Goal: Use online tool/utility: Utilize a website feature to perform a specific function

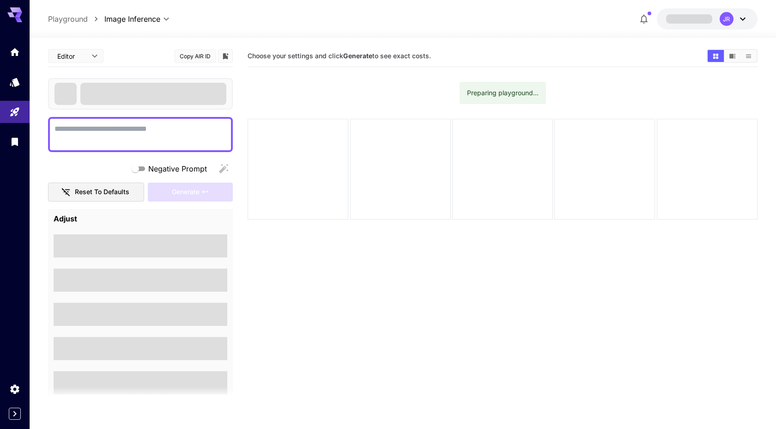
type textarea "**********"
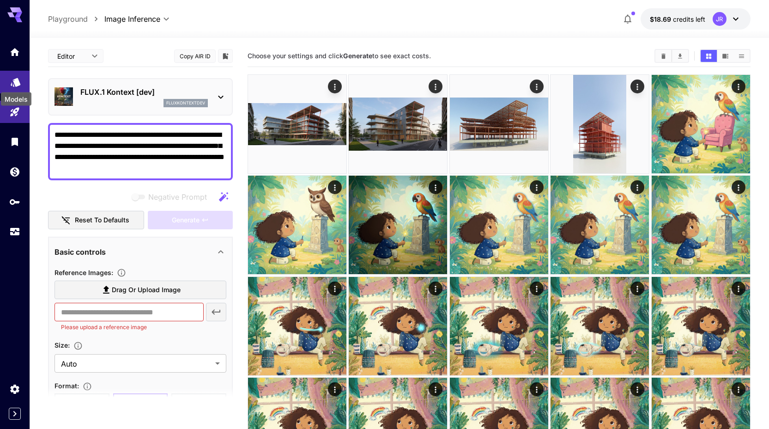
click at [18, 84] on icon "Models" at bounding box center [16, 79] width 10 height 9
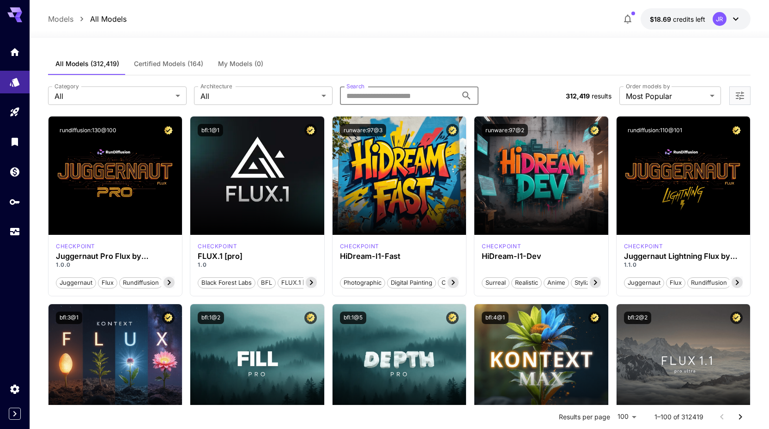
click at [404, 95] on input "Search" at bounding box center [398, 95] width 117 height 18
paste input "**********"
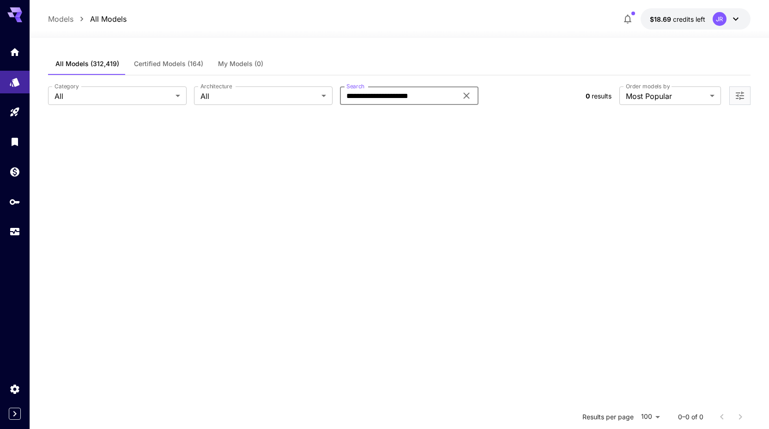
drag, startPoint x: 432, startPoint y: 95, endPoint x: 383, endPoint y: 97, distance: 49.0
click at [383, 97] on input "**********" at bounding box center [398, 95] width 117 height 18
drag, startPoint x: 374, startPoint y: 97, endPoint x: 331, endPoint y: 95, distance: 43.5
click at [331, 95] on div "**********" at bounding box center [313, 95] width 530 height 18
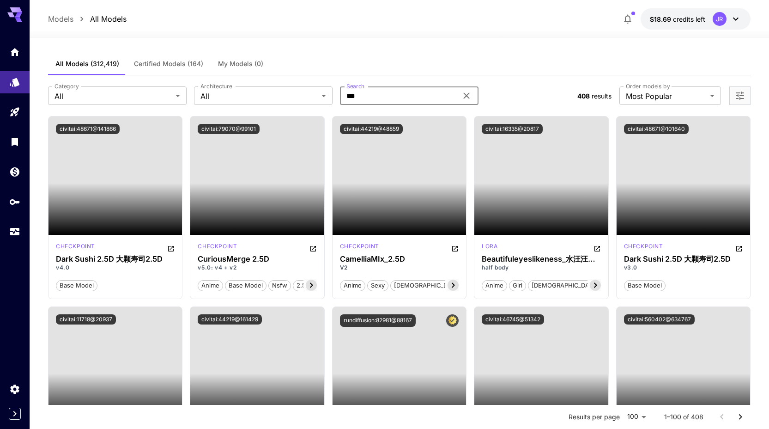
click at [363, 96] on input "***" at bounding box center [398, 95] width 117 height 18
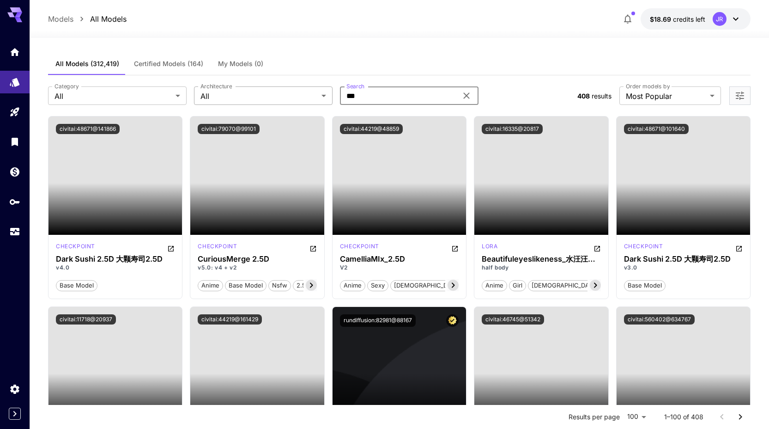
drag, startPoint x: 367, startPoint y: 95, endPoint x: 308, endPoint y: 96, distance: 58.7
click at [308, 96] on div "Category All *** Category Architecture All *** Architecture Search *** Search" at bounding box center [309, 95] width 522 height 18
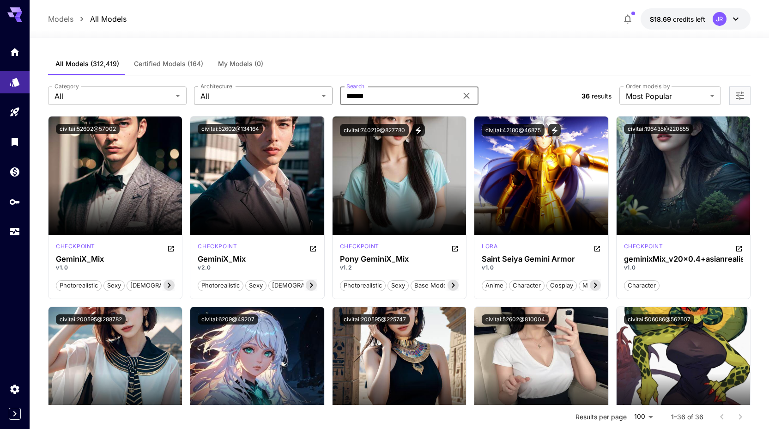
drag, startPoint x: 375, startPoint y: 95, endPoint x: 330, endPoint y: 97, distance: 45.3
click at [329, 97] on div "Category All *** Category Architecture All *** Architecture Search ****** Search" at bounding box center [311, 95] width 526 height 18
paste input "****"
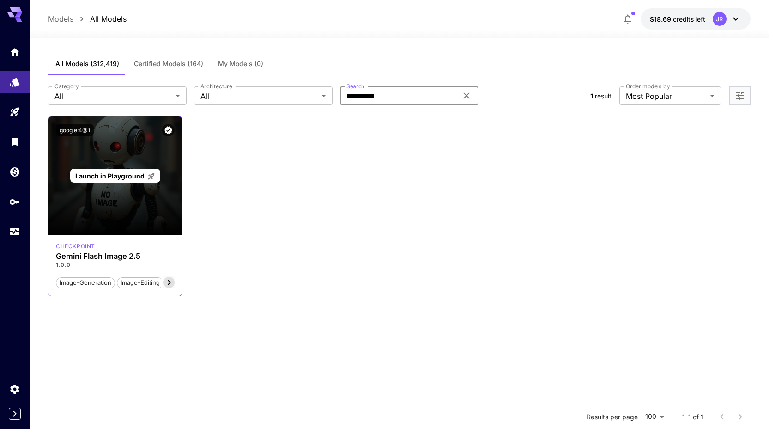
type input "**********"
click at [118, 180] on p "Launch in Playground" at bounding box center [115, 176] width 80 height 10
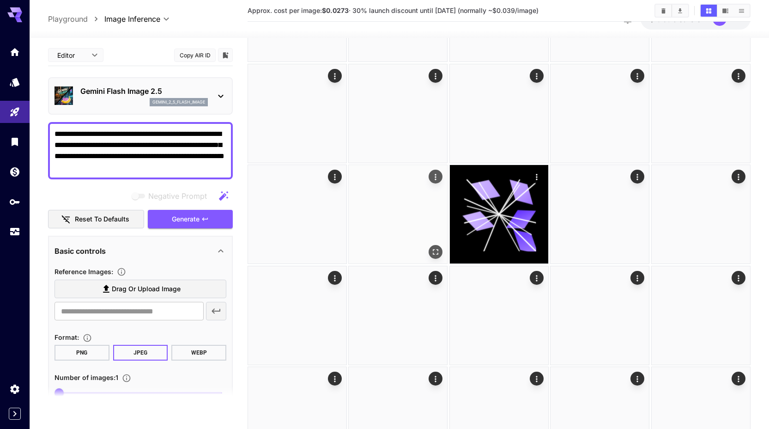
scroll to position [1320, 0]
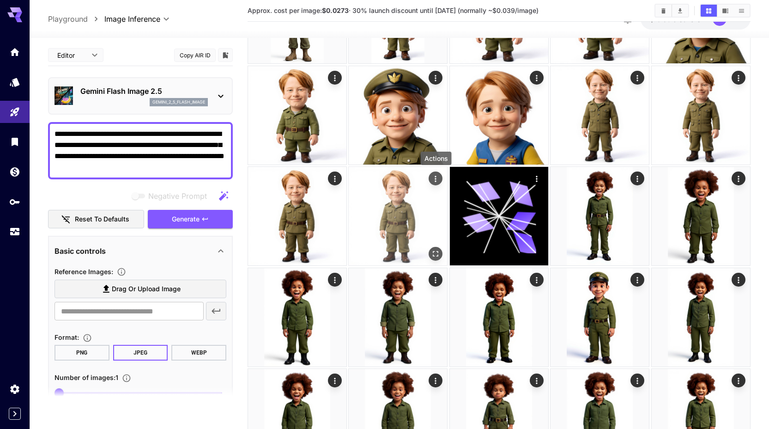
click at [437, 176] on icon "Actions" at bounding box center [435, 178] width 9 height 9
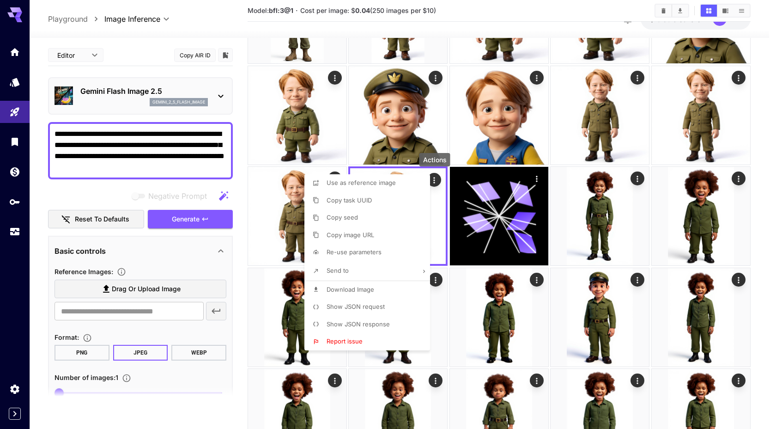
click at [436, 180] on div at bounding box center [388, 214] width 776 height 429
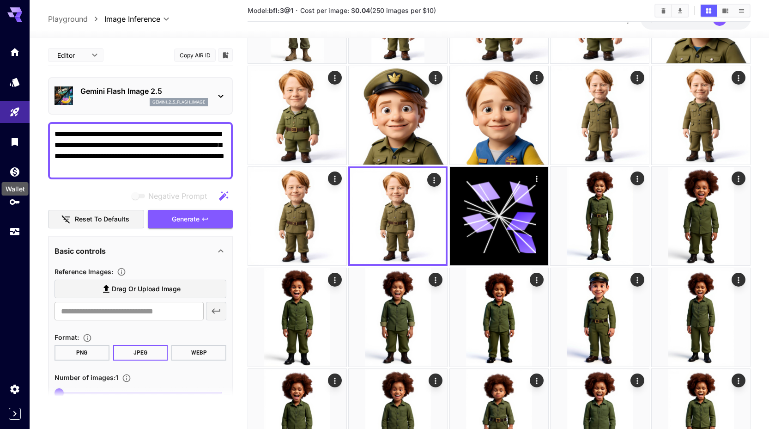
click at [10, 176] on div "Wallet" at bounding box center [15, 186] width 29 height 21
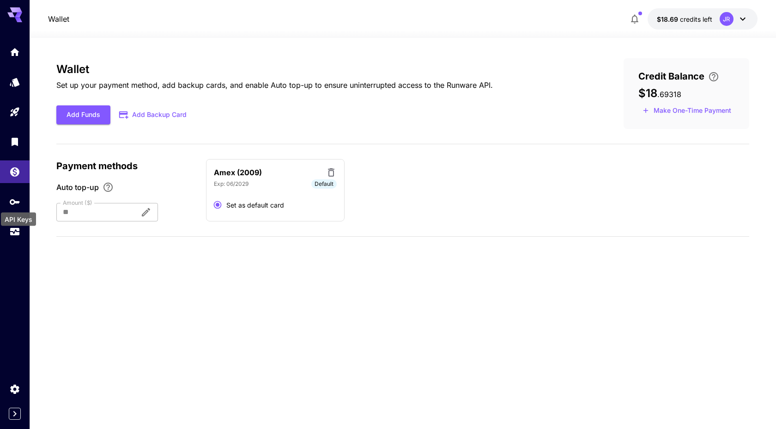
click at [12, 224] on div "API Keys" at bounding box center [18, 218] width 35 height 13
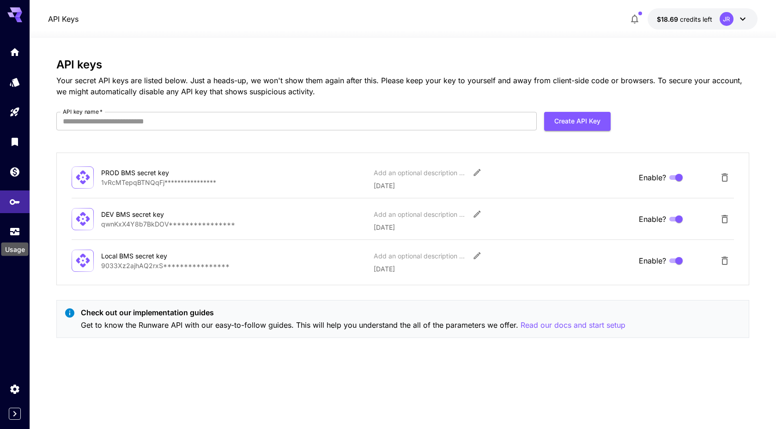
click at [10, 242] on div "Usage" at bounding box center [14, 248] width 27 height 13
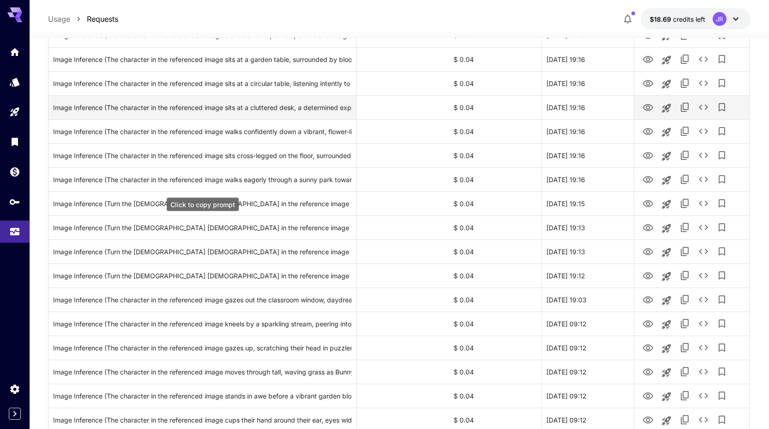
scroll to position [256, 0]
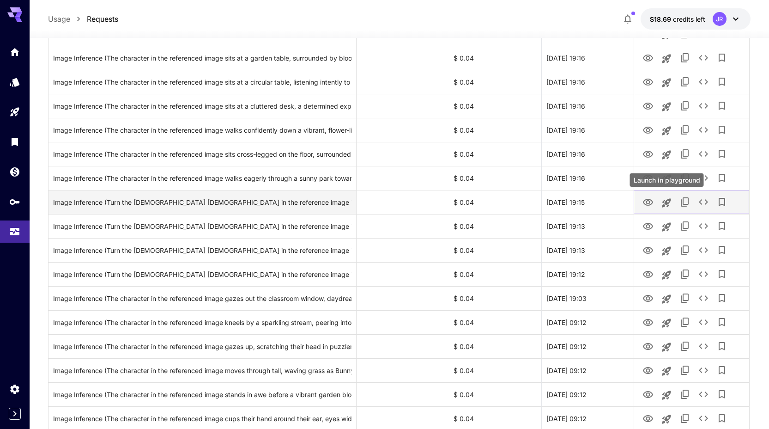
click at [669, 200] on icon "Launch in playground" at bounding box center [666, 202] width 11 height 11
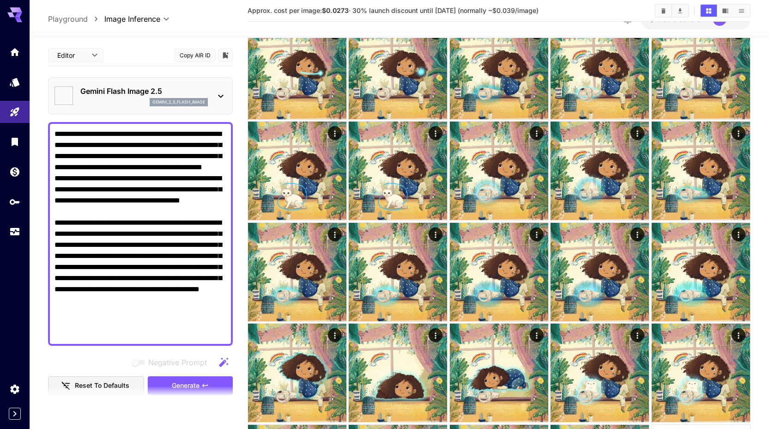
type textarea "**********"
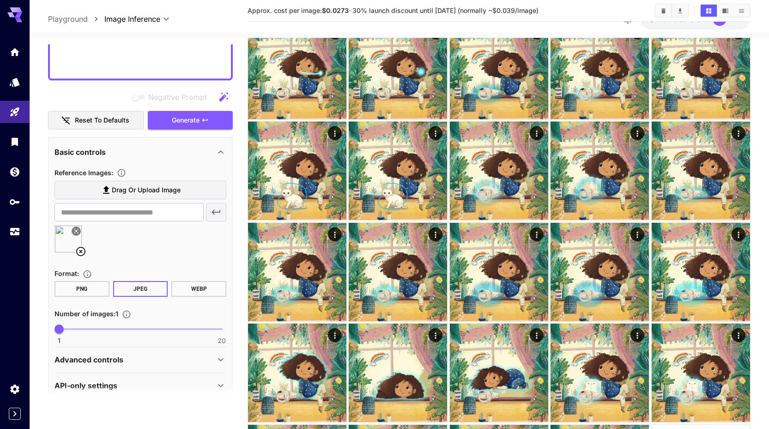
scroll to position [278, 0]
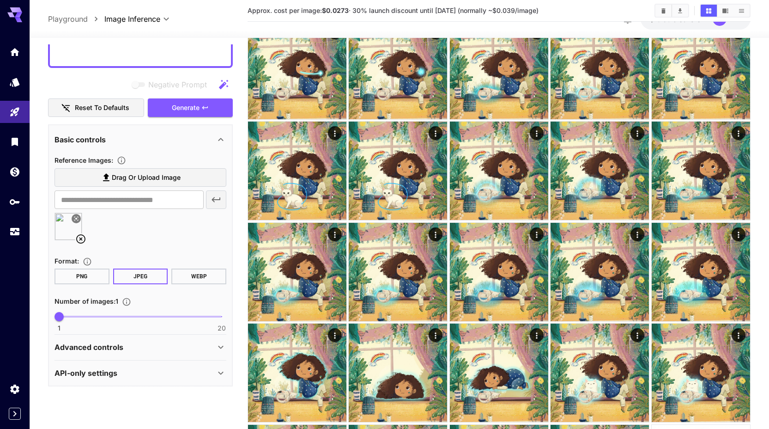
click at [75, 217] on icon at bounding box center [76, 219] width 6 height 6
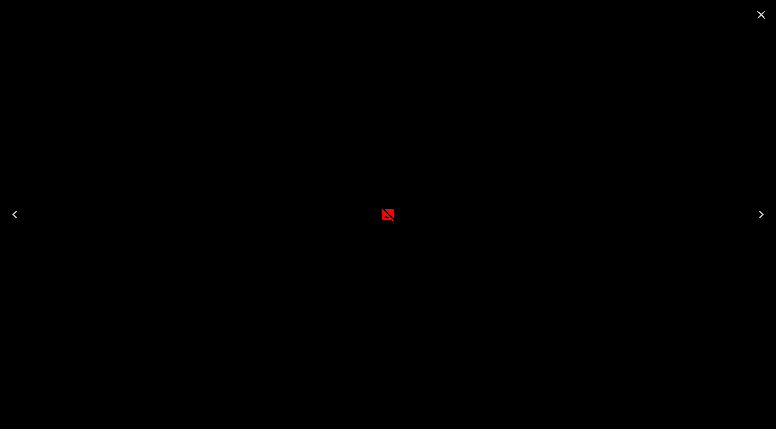
click at [25, 104] on div at bounding box center [388, 214] width 776 height 429
click at [761, 15] on icon "Close" at bounding box center [761, 15] width 9 height 9
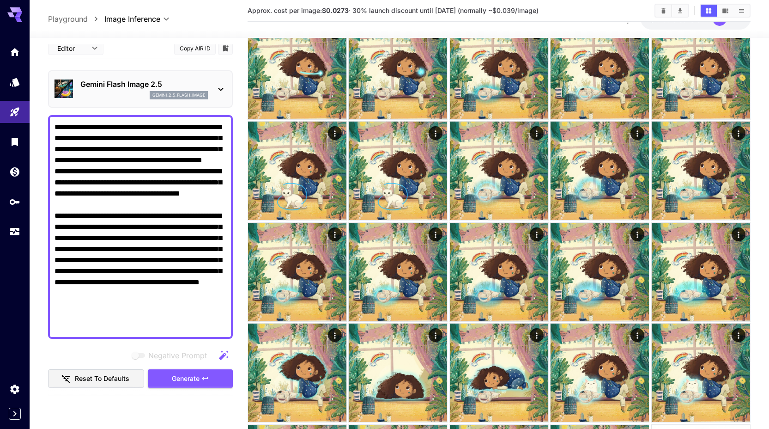
scroll to position [3, 0]
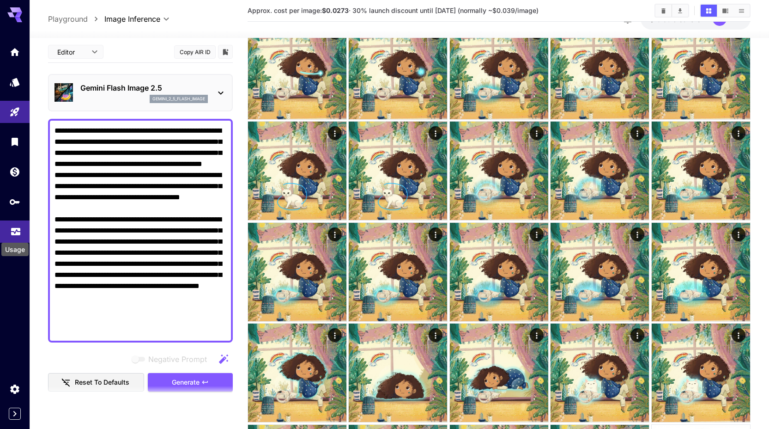
click at [11, 227] on icon "Usage" at bounding box center [15, 228] width 11 height 11
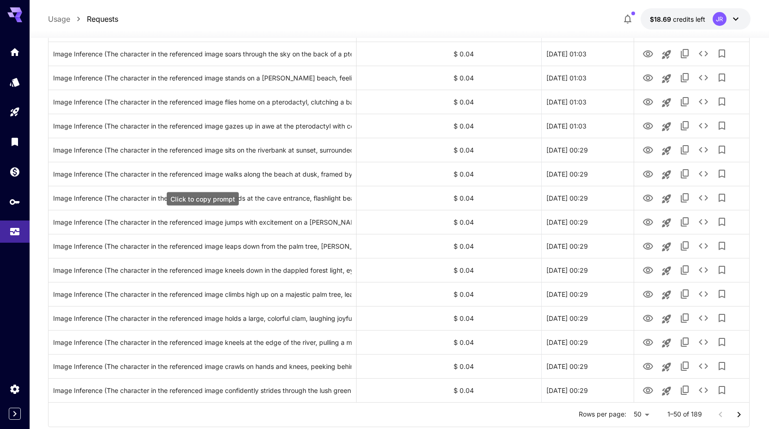
scroll to position [1006, 0]
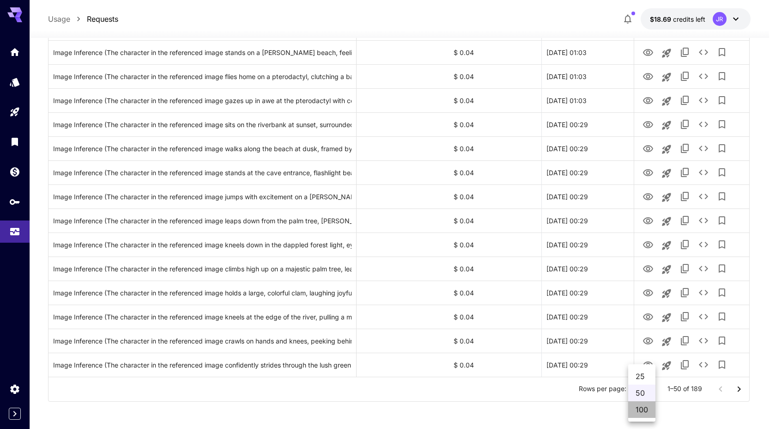
click at [643, 406] on li "100" at bounding box center [641, 409] width 27 height 17
type input "***"
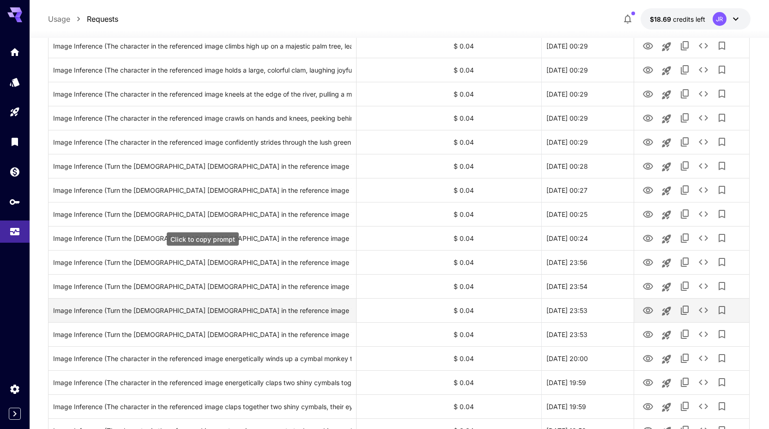
scroll to position [1226, 0]
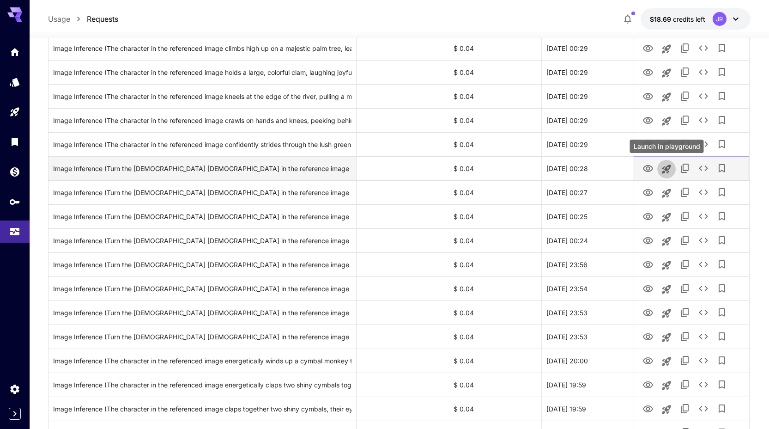
click at [666, 166] on icon "Launch in playground" at bounding box center [666, 168] width 11 height 11
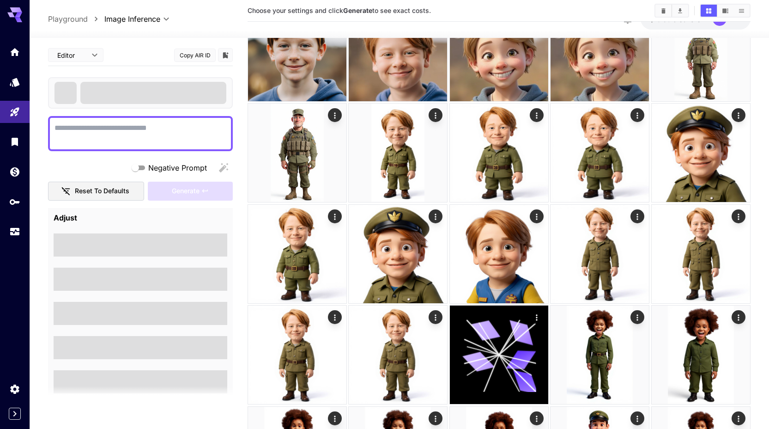
type textarea "**********"
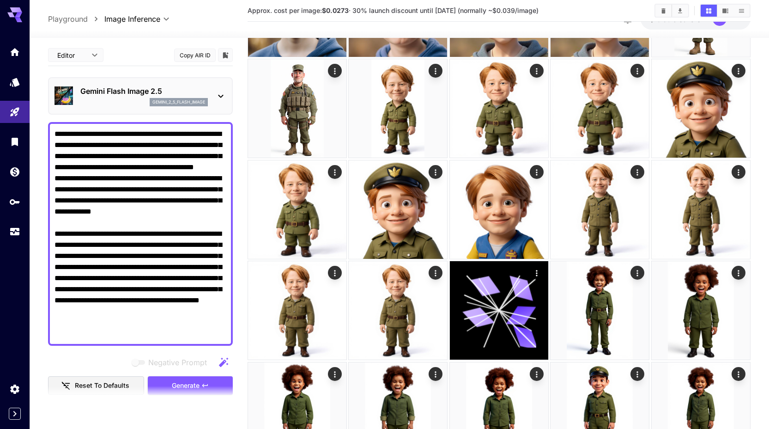
click at [190, 382] on span "Generate" at bounding box center [186, 386] width 28 height 12
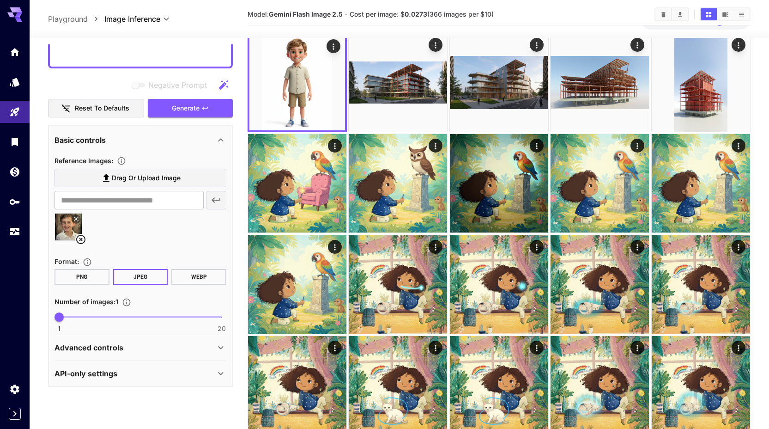
scroll to position [278, 0]
click at [151, 343] on div "Advanced controls" at bounding box center [134, 346] width 161 height 11
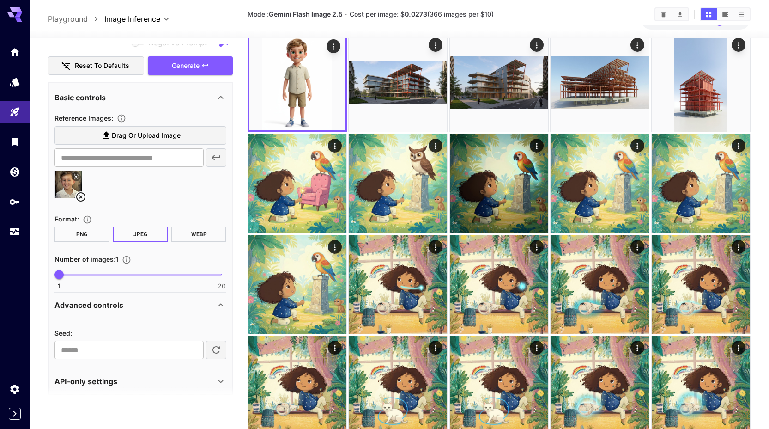
scroll to position [328, 0]
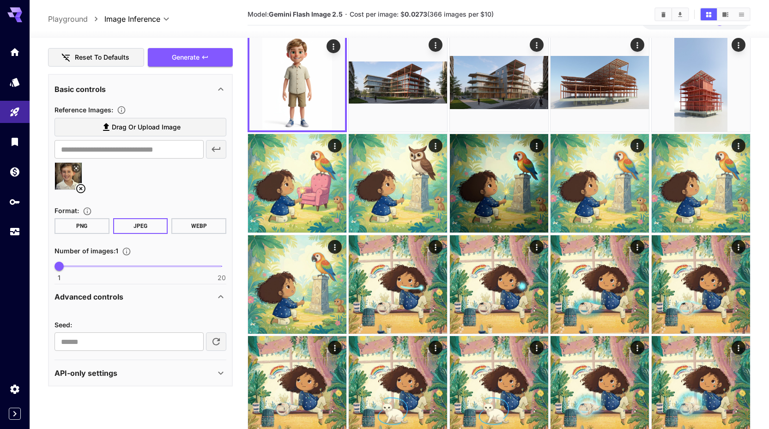
click at [183, 298] on div "Advanced controls" at bounding box center [134, 296] width 161 height 11
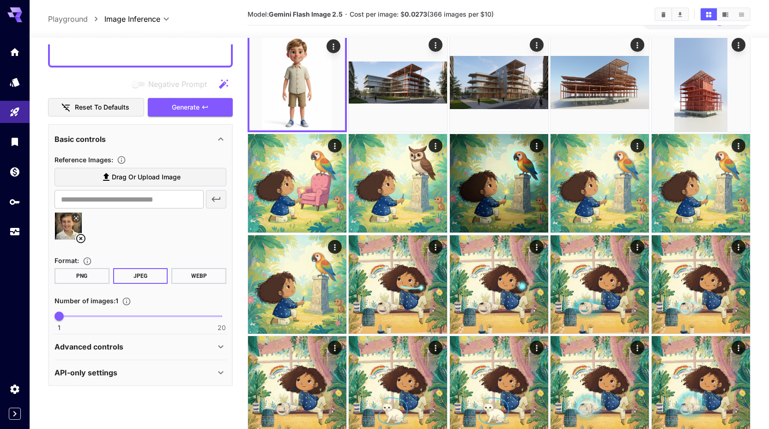
scroll to position [278, 0]
click at [151, 370] on div "API-only settings" at bounding box center [134, 372] width 161 height 11
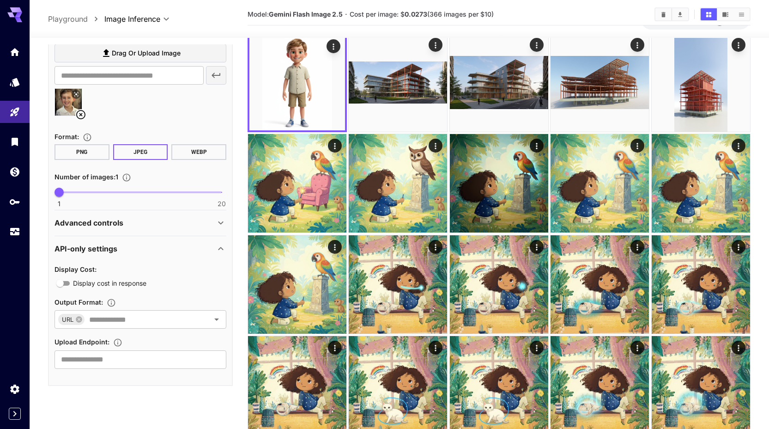
click at [156, 247] on div "API-only settings" at bounding box center [134, 248] width 161 height 11
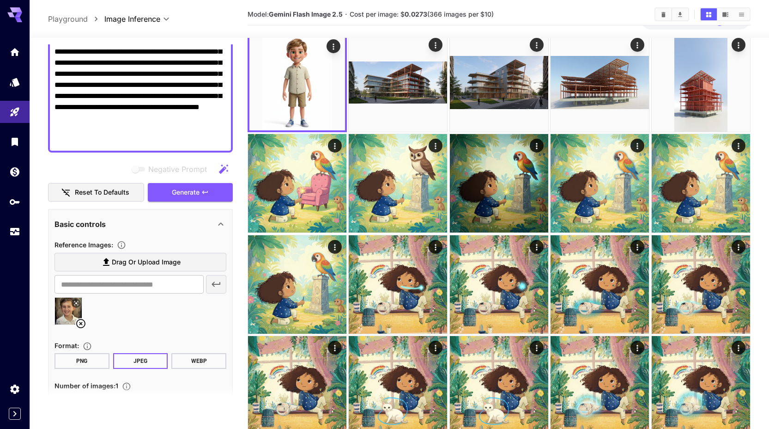
scroll to position [192, 0]
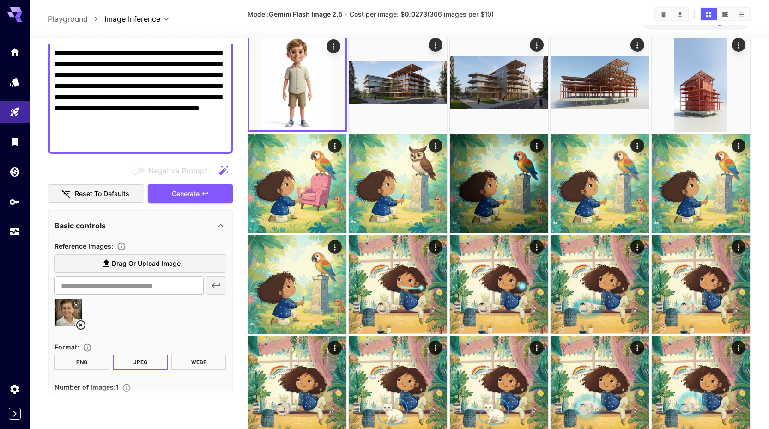
click at [220, 222] on icon at bounding box center [220, 225] width 11 height 11
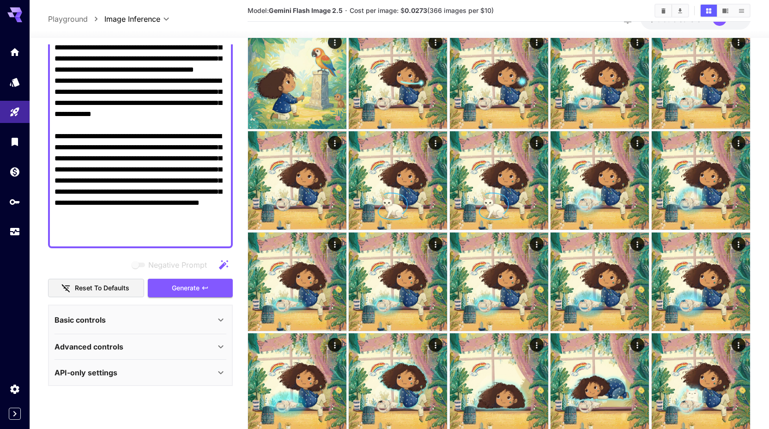
scroll to position [0, 0]
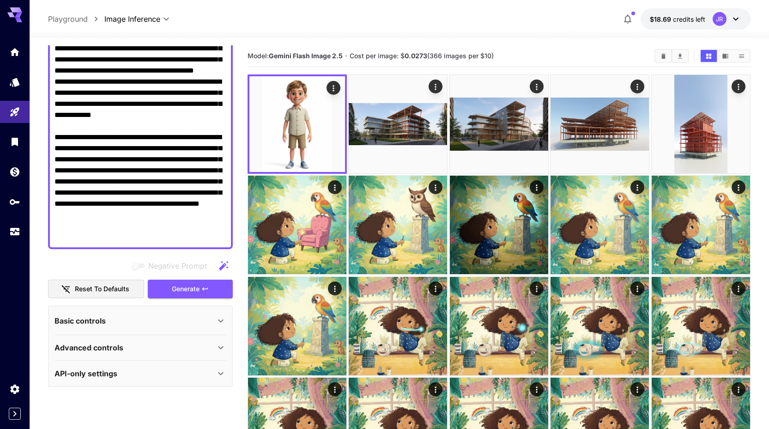
click at [223, 316] on icon at bounding box center [220, 320] width 11 height 11
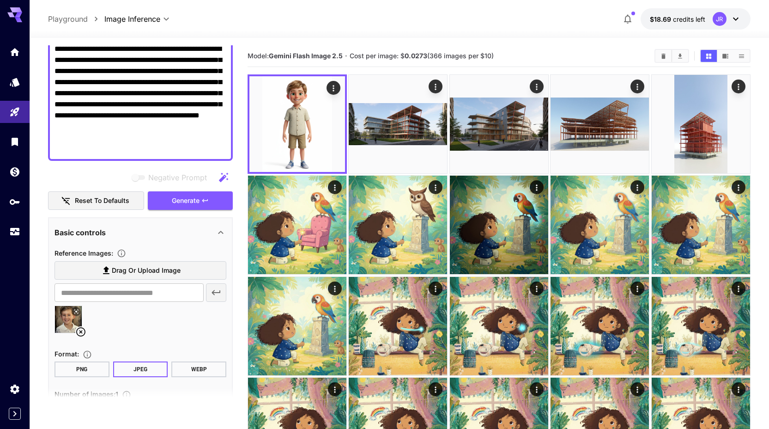
scroll to position [192, 0]
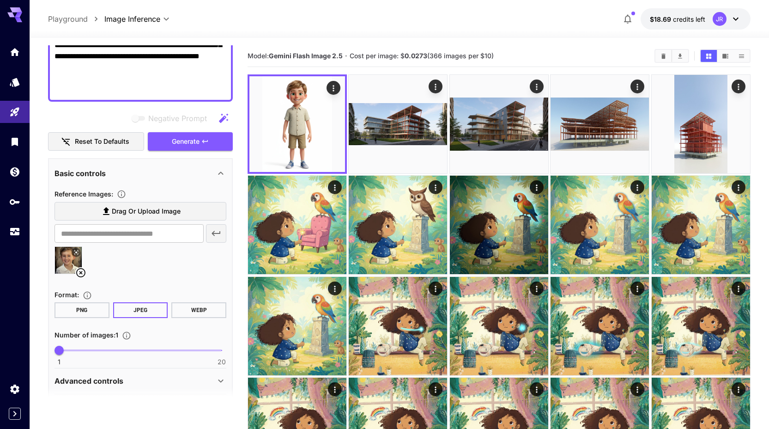
scroll to position [278, 0]
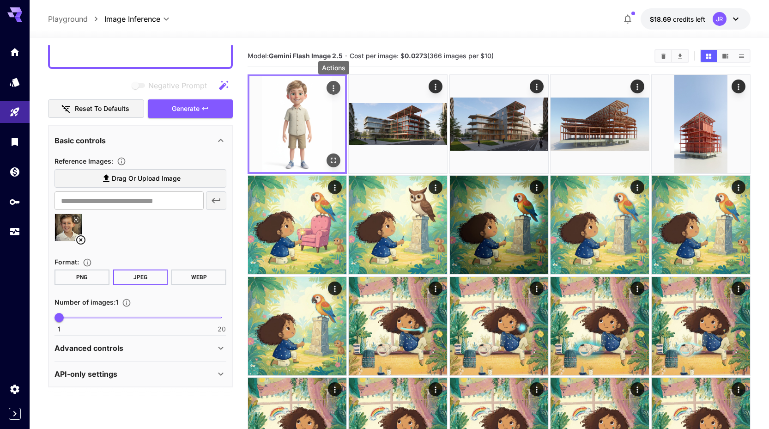
click at [329, 89] on icon "Actions" at bounding box center [333, 88] width 9 height 9
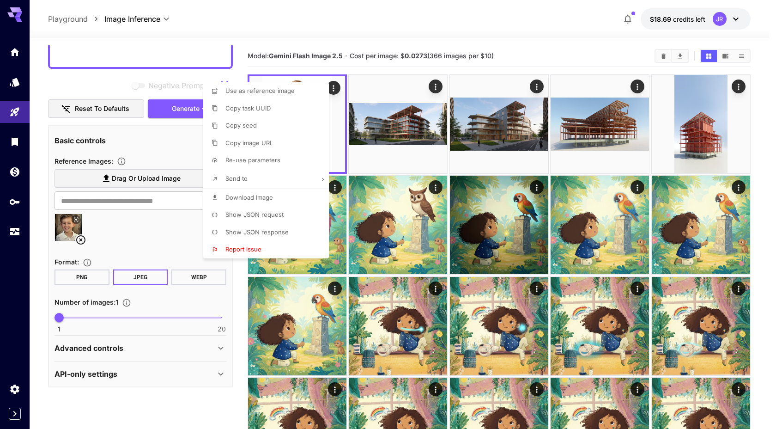
click at [333, 89] on div at bounding box center [388, 214] width 776 height 429
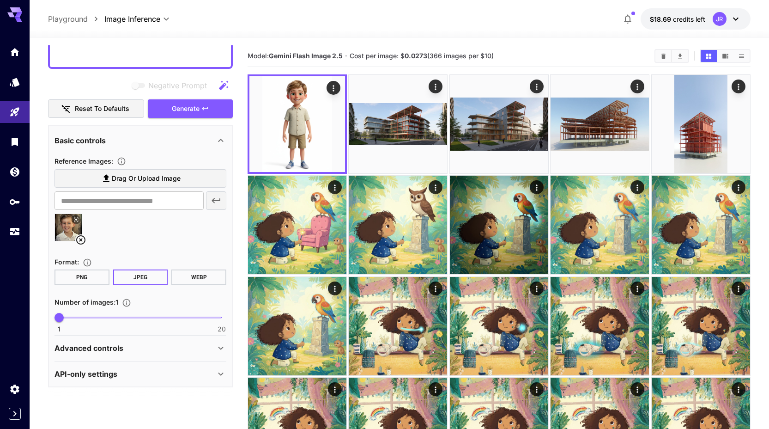
click at [148, 375] on div "API-only settings" at bounding box center [134, 373] width 161 height 11
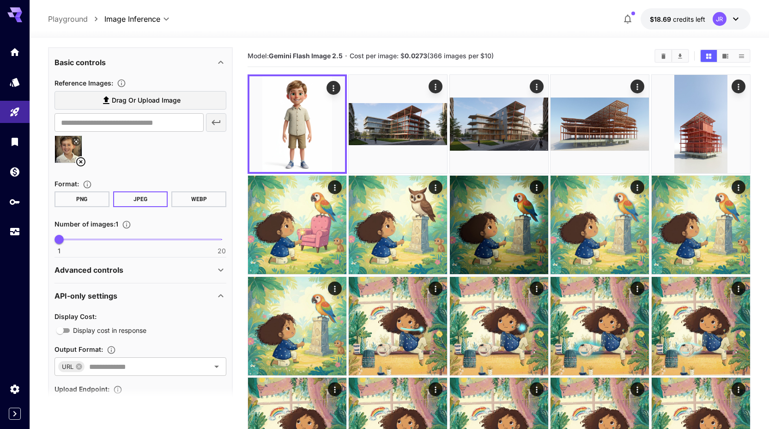
scroll to position [402, 0]
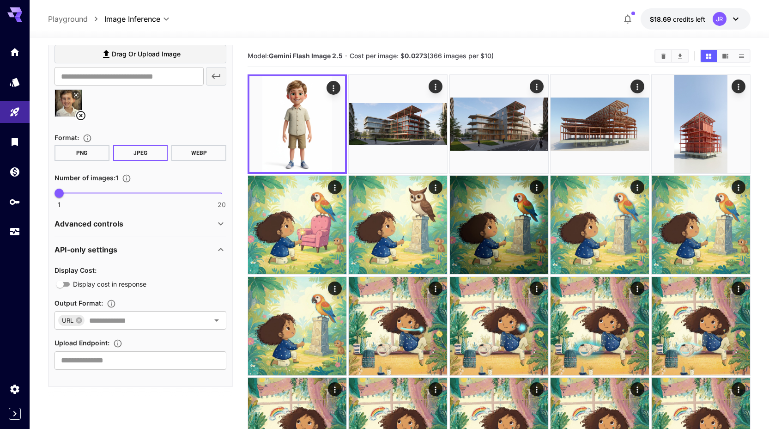
click at [160, 242] on div "API-only settings" at bounding box center [140, 249] width 172 height 22
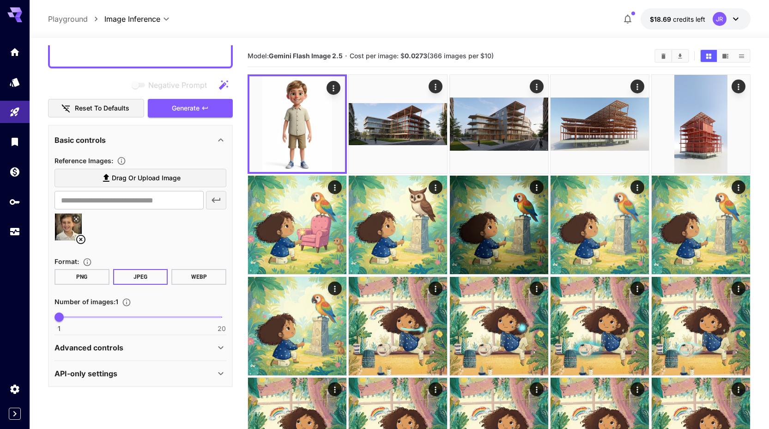
scroll to position [278, 0]
click at [163, 347] on div "Advanced controls" at bounding box center [134, 347] width 161 height 11
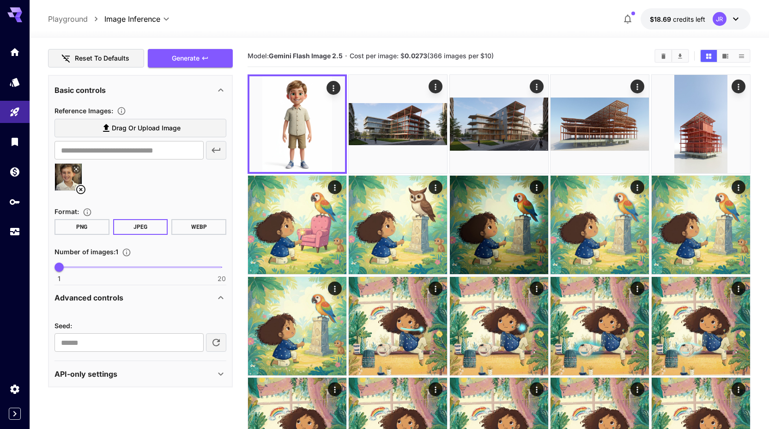
click at [178, 299] on div "Advanced controls" at bounding box center [134, 297] width 161 height 11
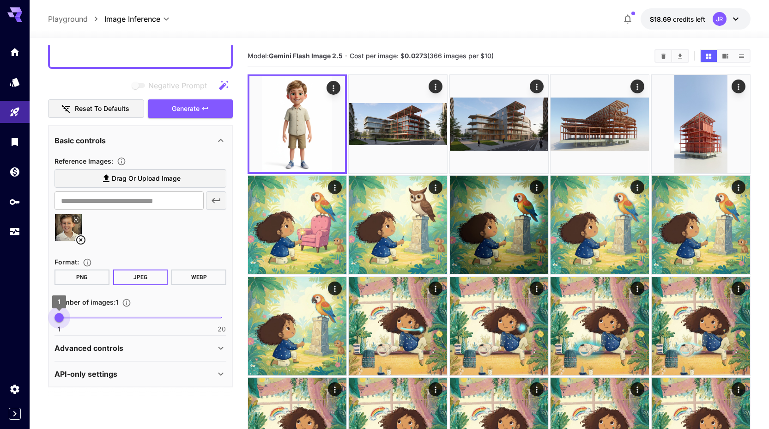
type input "*"
drag, startPoint x: 57, startPoint y: 317, endPoint x: 51, endPoint y: 318, distance: 6.6
click at [54, 318] on span "1" at bounding box center [58, 317] width 9 height 9
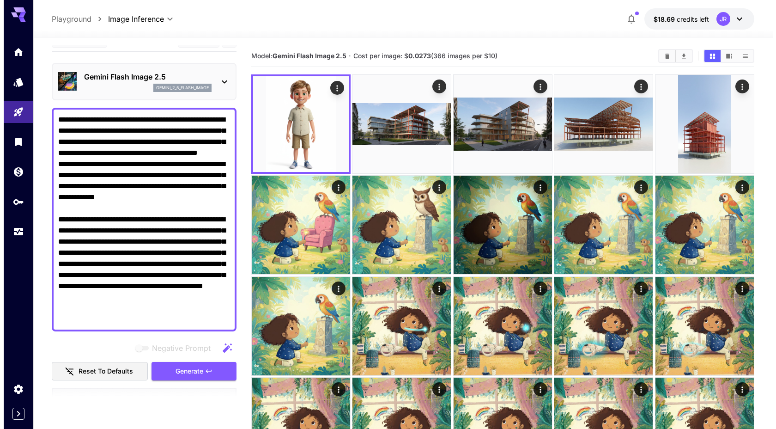
scroll to position [0, 0]
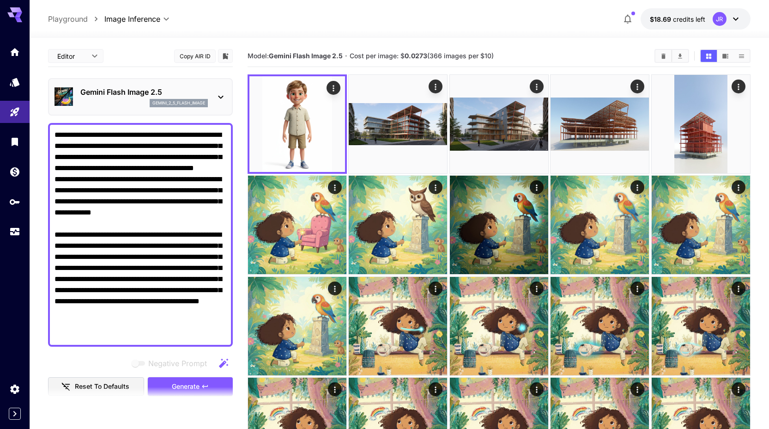
click at [193, 91] on p "Gemini Flash Image 2.5" at bounding box center [143, 91] width 127 height 11
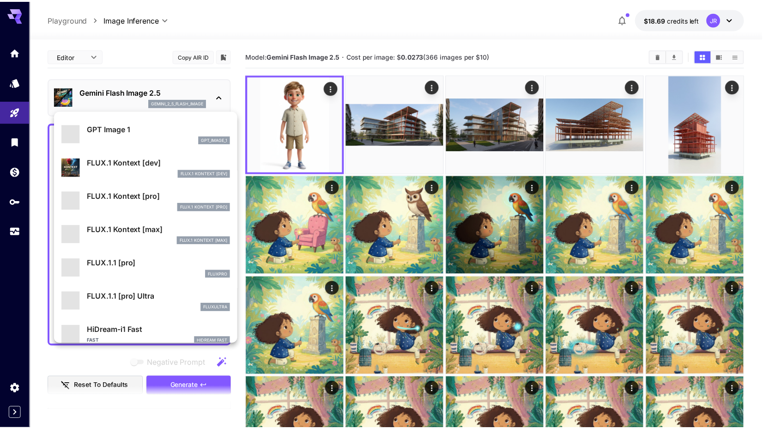
scroll to position [533, 0]
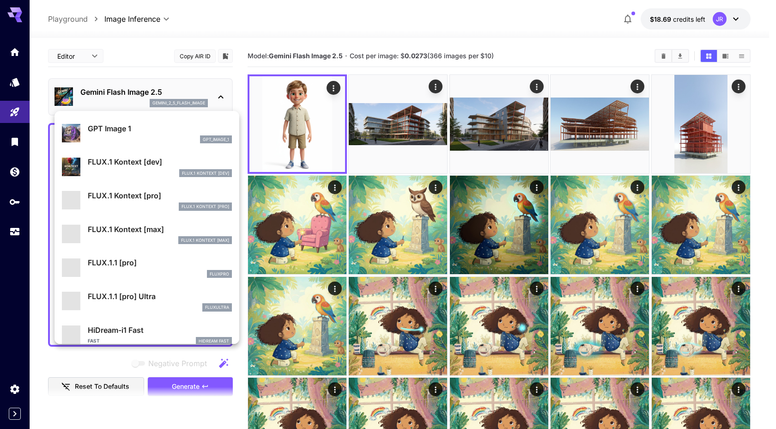
click at [171, 197] on p "FLUX.1 Kontext [pro]" at bounding box center [160, 195] width 144 height 11
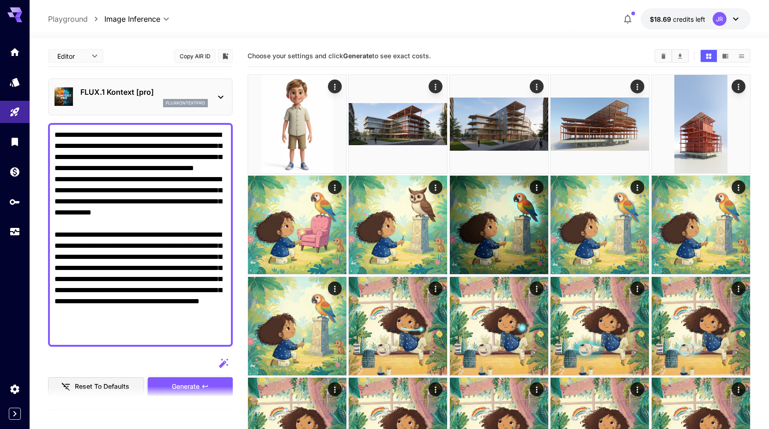
click at [180, 383] on span "Generate" at bounding box center [186, 387] width 28 height 12
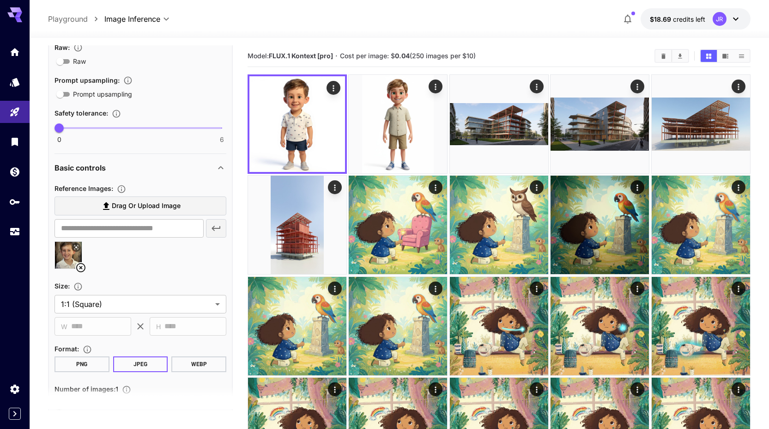
scroll to position [392, 0]
click at [506, 47] on div "Model: FLUX.1 Kontext [pro] · Cost per image: $ 0.04 (250 images per $10)" at bounding box center [499, 56] width 503 height 22
click at [418, 124] on img at bounding box center [398, 124] width 98 height 98
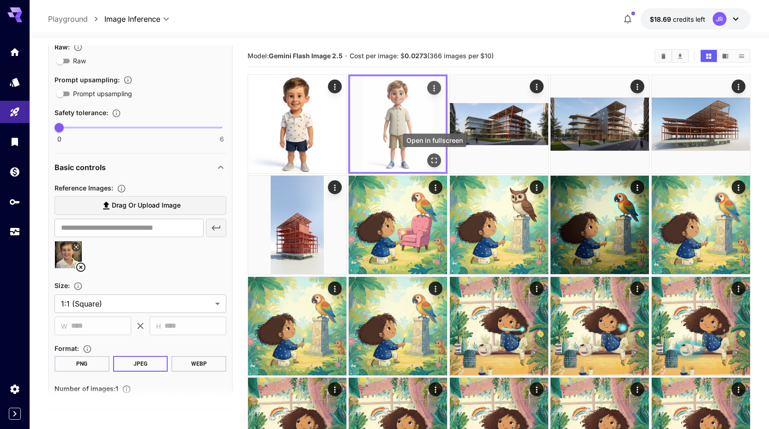
click at [434, 161] on icon "Open in fullscreen" at bounding box center [434, 160] width 9 height 9
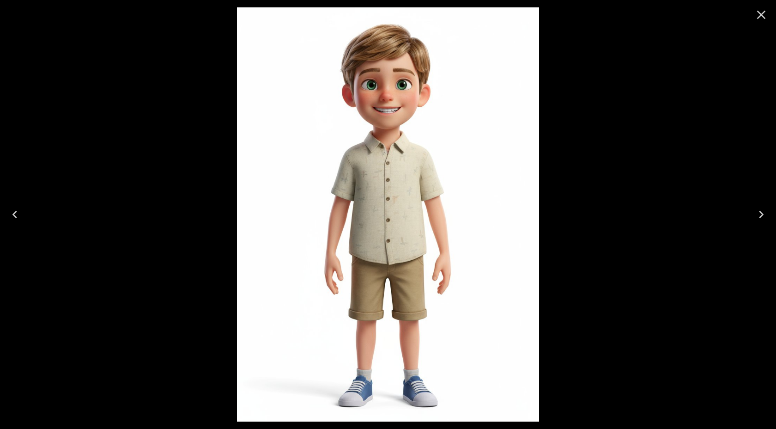
click at [762, 12] on icon "Close" at bounding box center [761, 14] width 15 height 15
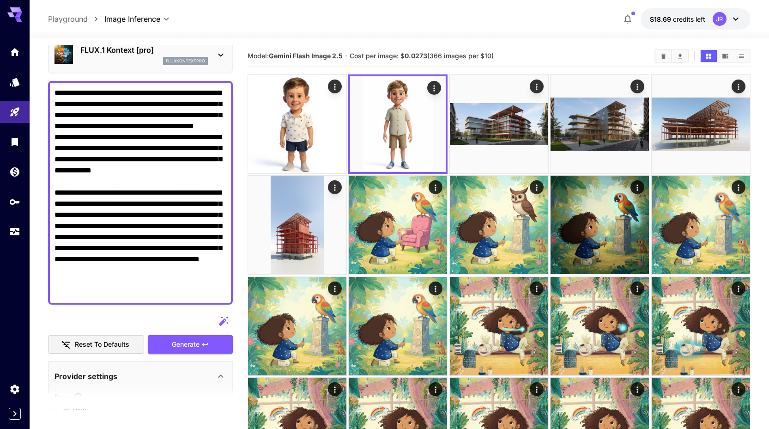
scroll to position [0, 0]
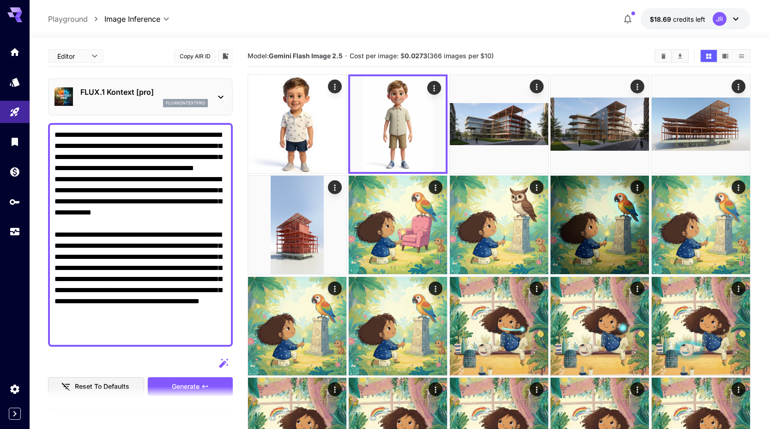
click at [194, 85] on div "FLUX.1 Kontext [pro] fluxkontextpro" at bounding box center [140, 97] width 172 height 28
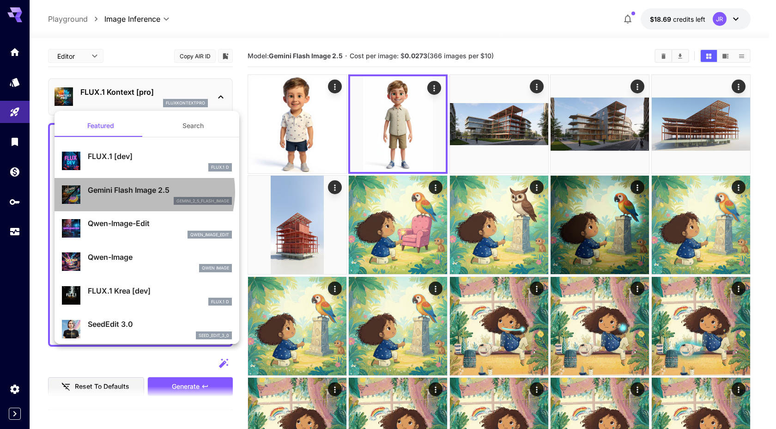
click at [142, 191] on p "Gemini Flash Image 2.5" at bounding box center [160, 189] width 144 height 11
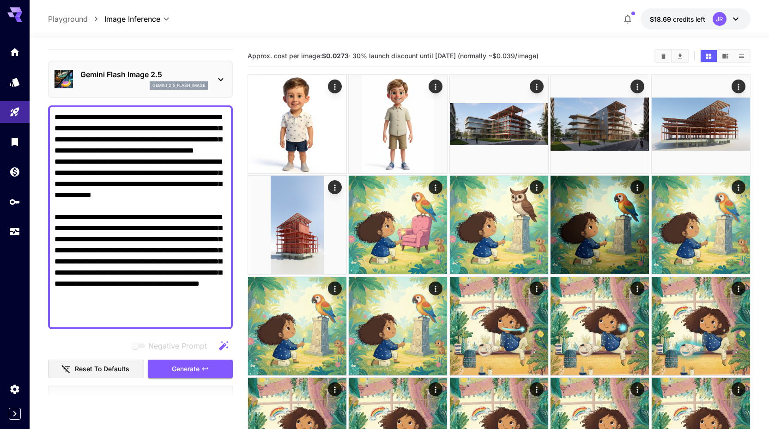
scroll to position [14, 0]
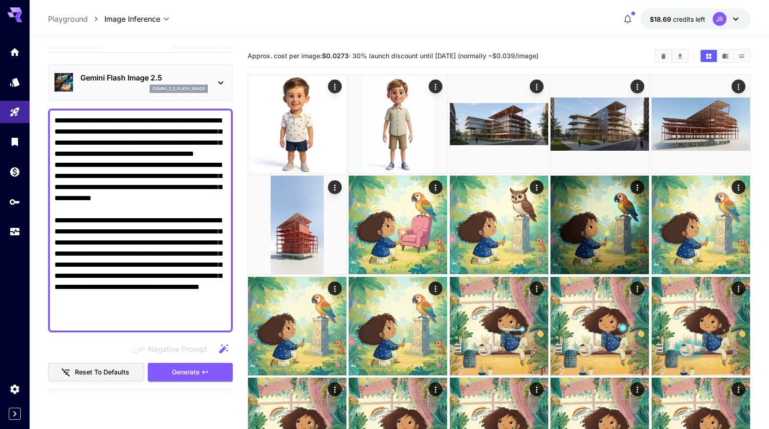
click at [121, 317] on textarea "**********" at bounding box center [140, 220] width 172 height 211
click at [114, 320] on textarea "**********" at bounding box center [140, 220] width 172 height 211
type textarea "**********"
click at [175, 369] on span "Generate" at bounding box center [186, 372] width 28 height 12
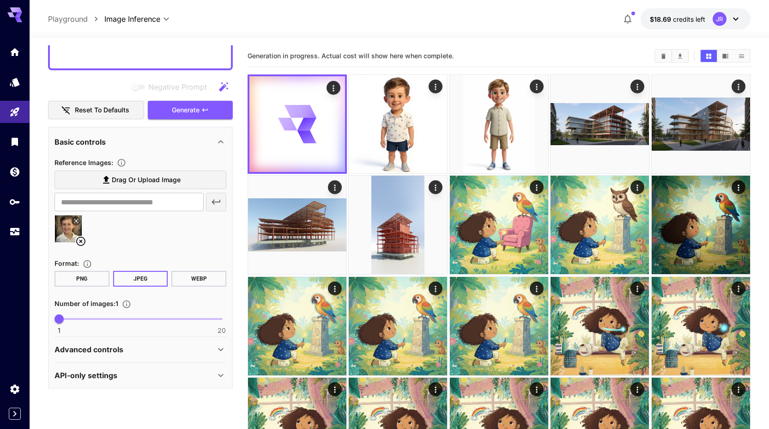
scroll to position [278, 0]
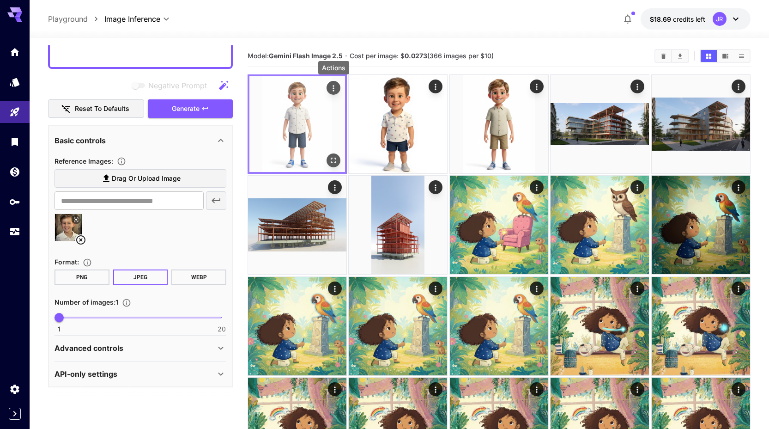
click at [335, 86] on icon "Actions" at bounding box center [333, 88] width 9 height 9
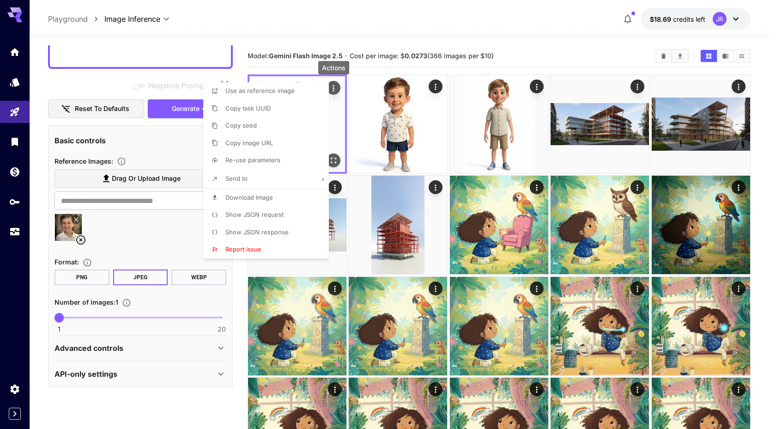
click at [335, 86] on div at bounding box center [388, 214] width 776 height 429
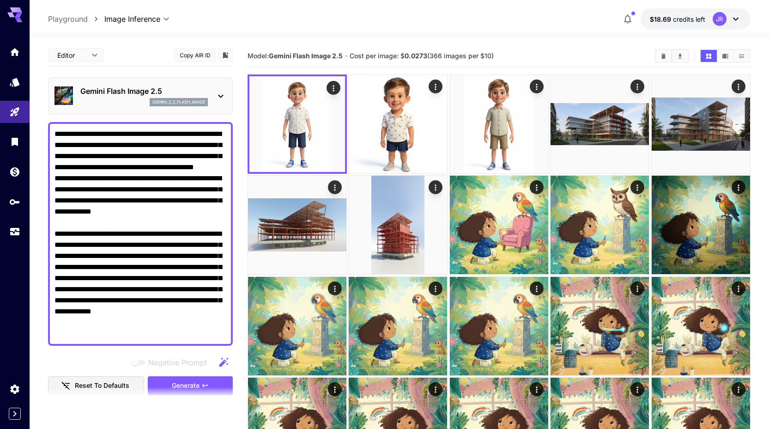
scroll to position [0, 0]
